Goal: Information Seeking & Learning: Learn about a topic

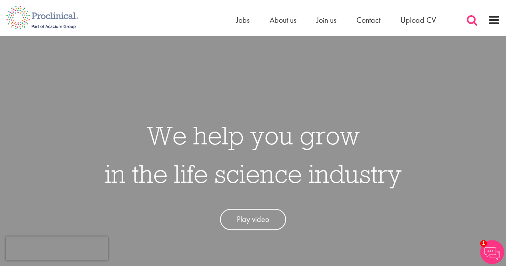
click at [469, 19] on span at bounding box center [472, 20] width 12 height 12
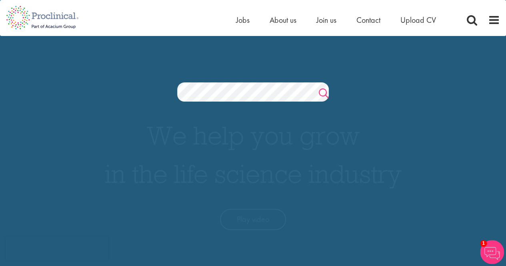
click at [323, 90] on link "Search" at bounding box center [324, 94] width 10 height 16
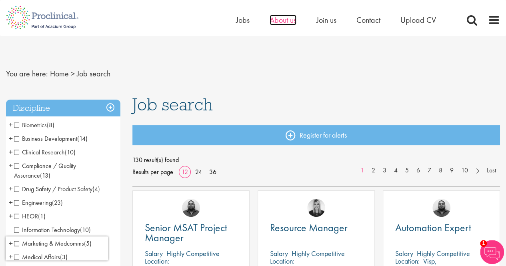
click at [280, 19] on span "About us" at bounding box center [283, 20] width 27 height 10
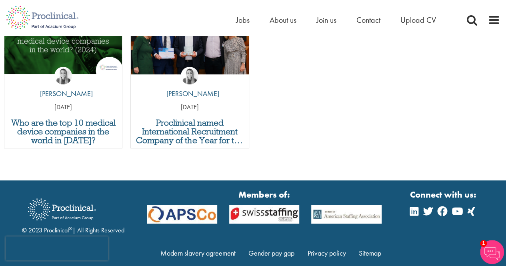
scroll to position [3066, 0]
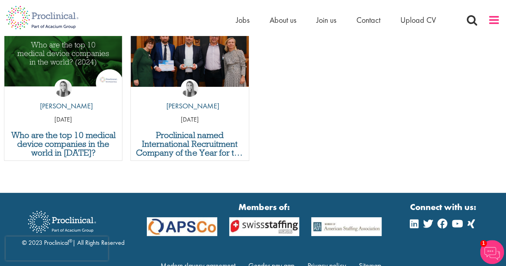
click at [493, 20] on span at bounding box center [494, 20] width 12 height 12
click at [471, 18] on span at bounding box center [472, 20] width 12 height 12
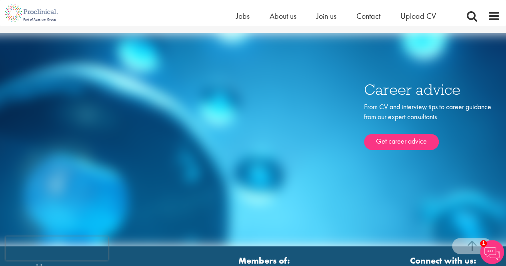
scroll to position [1334, 0]
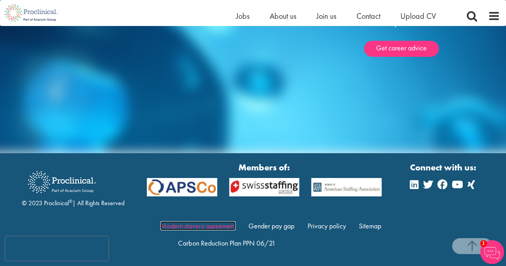
click at [197, 224] on link "Modern slavery agreement" at bounding box center [198, 225] width 75 height 9
